Goal: Task Accomplishment & Management: Manage account settings

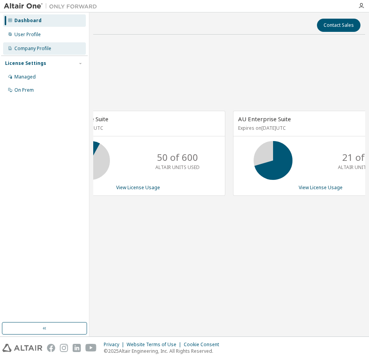
click at [32, 51] on div "Company Profile" at bounding box center [32, 48] width 37 height 6
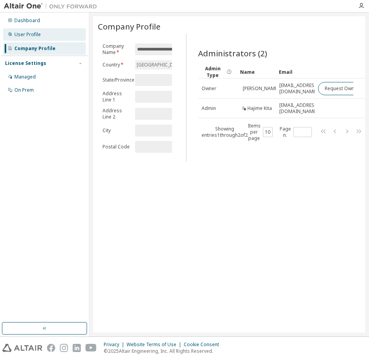
click at [31, 35] on div "User Profile" at bounding box center [27, 34] width 26 height 6
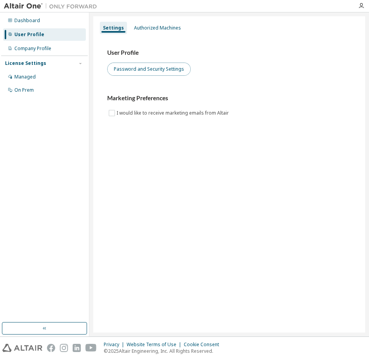
click at [177, 70] on button "Password and Security Settings" at bounding box center [149, 69] width 84 height 13
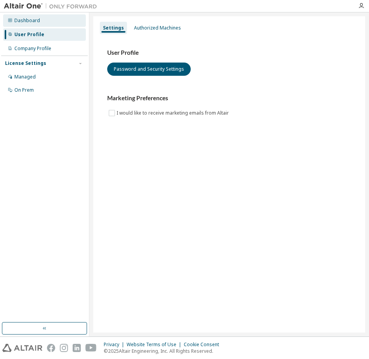
click at [33, 22] on div "Dashboard" at bounding box center [27, 20] width 26 height 6
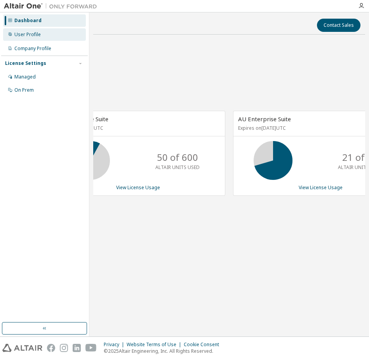
click at [36, 39] on div "User Profile" at bounding box center [44, 34] width 83 height 12
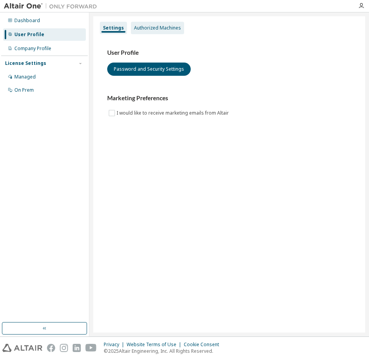
click at [160, 26] on div "Authorized Machines" at bounding box center [157, 28] width 47 height 6
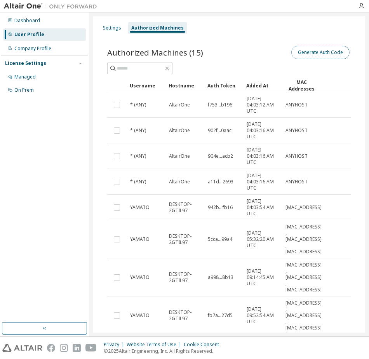
click at [321, 51] on button "Generate Auth Code" at bounding box center [320, 52] width 58 height 13
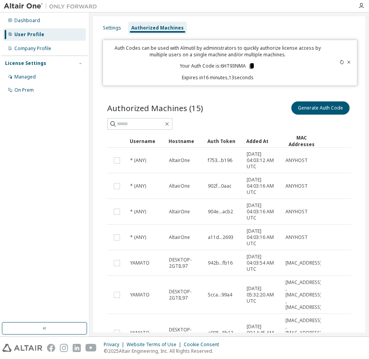
click at [251, 65] on icon at bounding box center [252, 65] width 4 height 5
click at [250, 67] on icon at bounding box center [252, 65] width 4 height 5
